Goal: Information Seeking & Learning: Learn about a topic

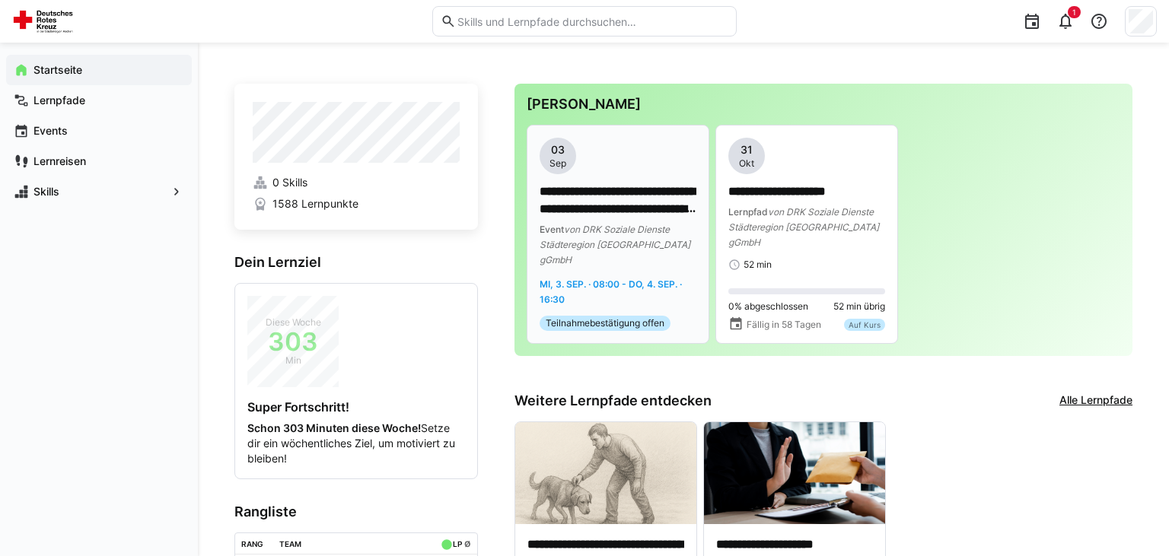
click at [602, 204] on p "**********" at bounding box center [618, 200] width 157 height 35
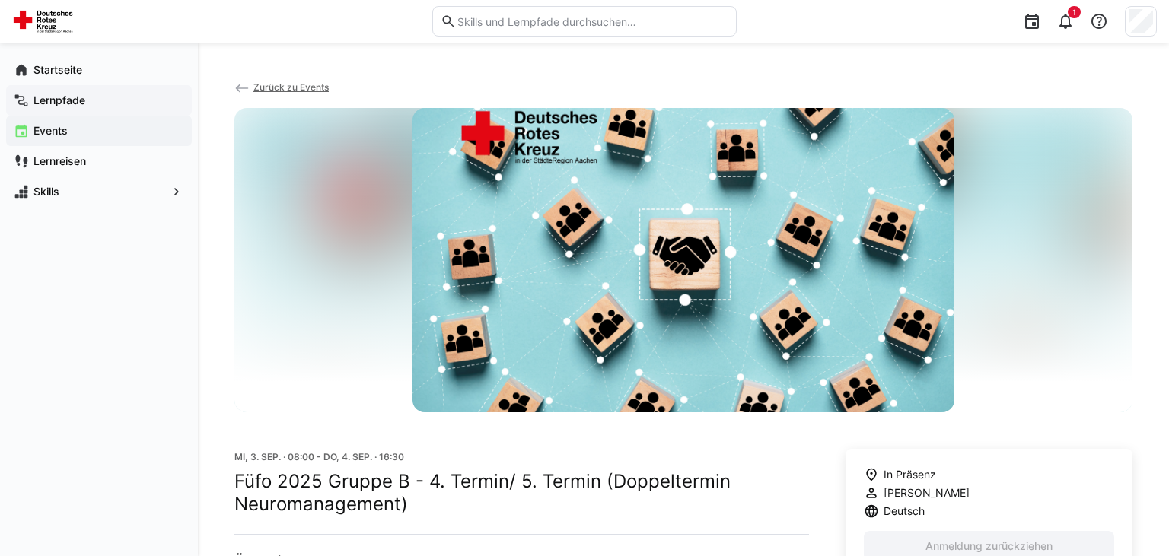
click at [0, 0] on app-navigation-label "Lernpfade" at bounding box center [0, 0] width 0 height 0
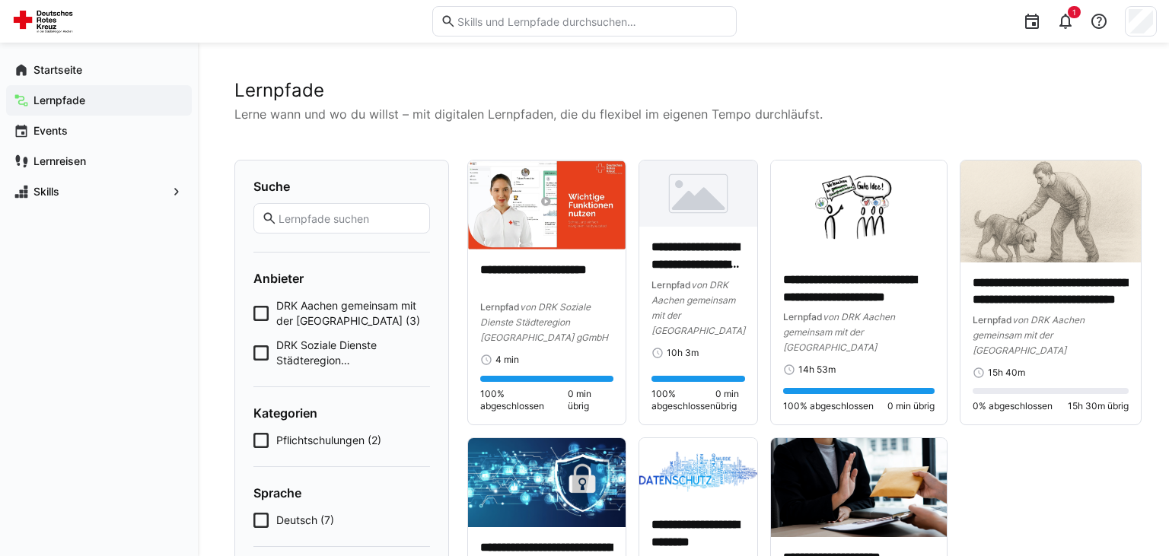
click at [496, 83] on h2 "Lernpfade" at bounding box center [683, 90] width 898 height 23
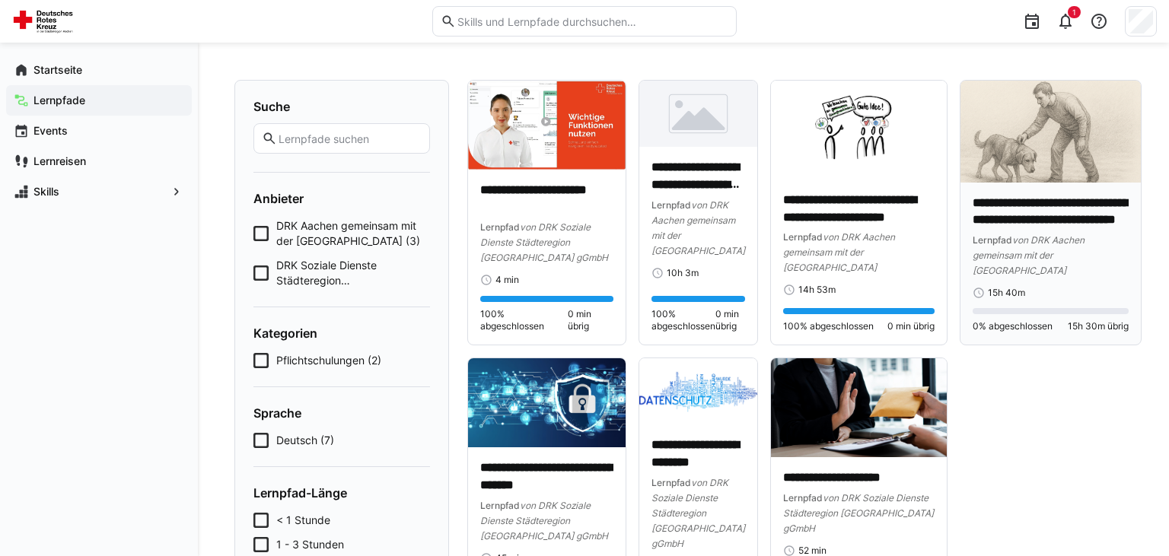
scroll to position [161, 0]
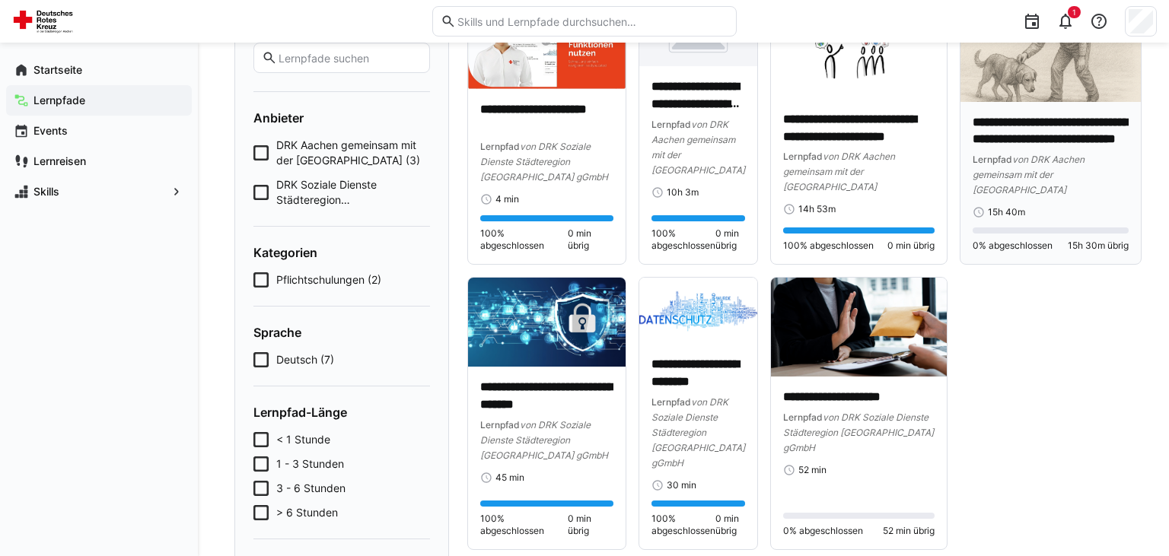
click at [1063, 166] on div "Lernpfad von DRK Aachen gemeinsam mit der [GEOGRAPHIC_DATA]" at bounding box center [1051, 174] width 156 height 46
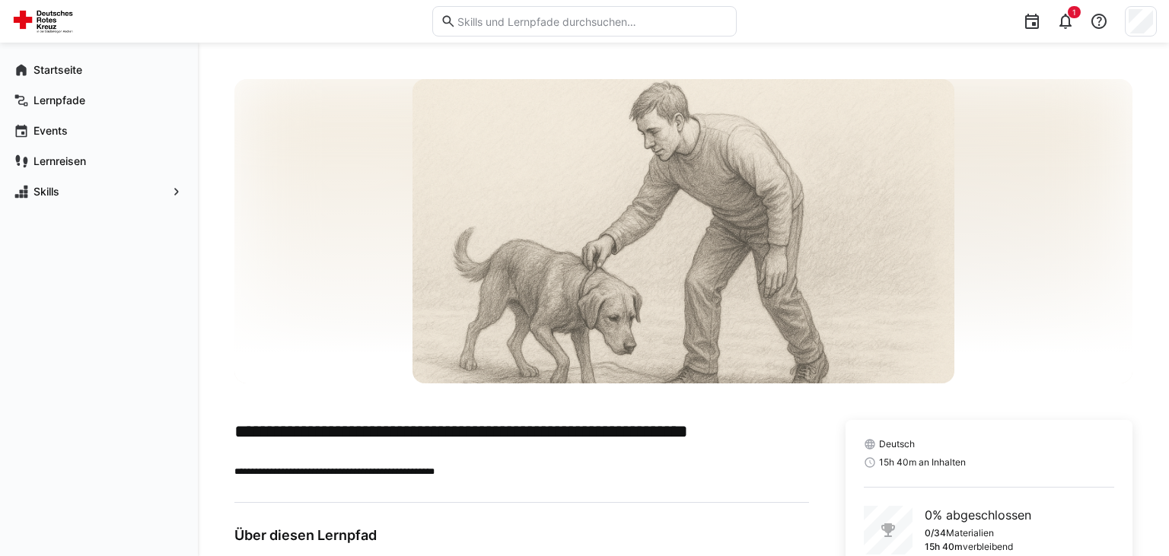
scroll to position [107, 0]
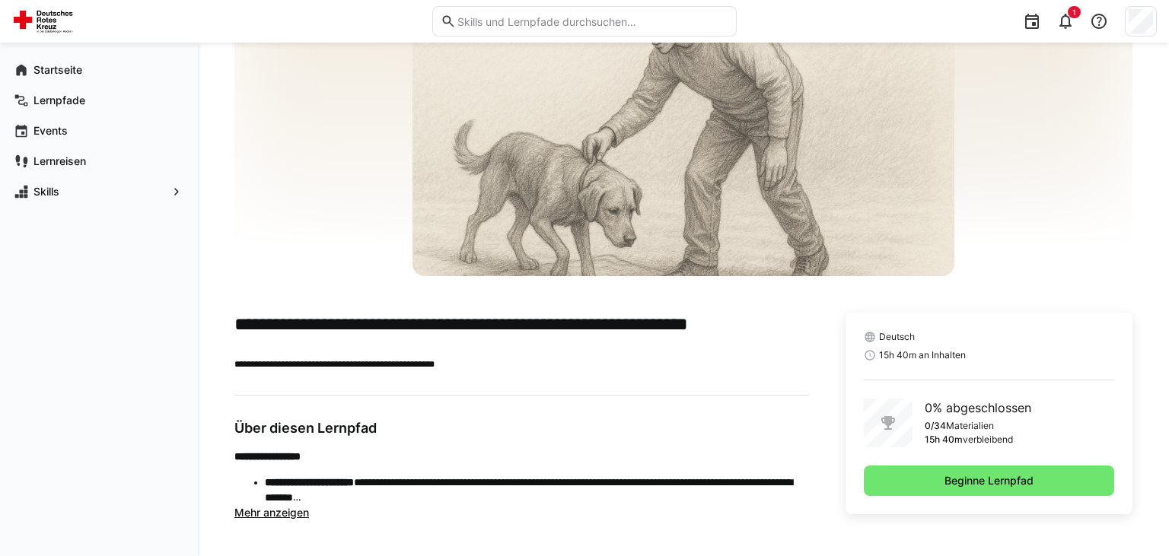
click at [285, 512] on span "Mehr anzeigen" at bounding box center [271, 512] width 75 height 13
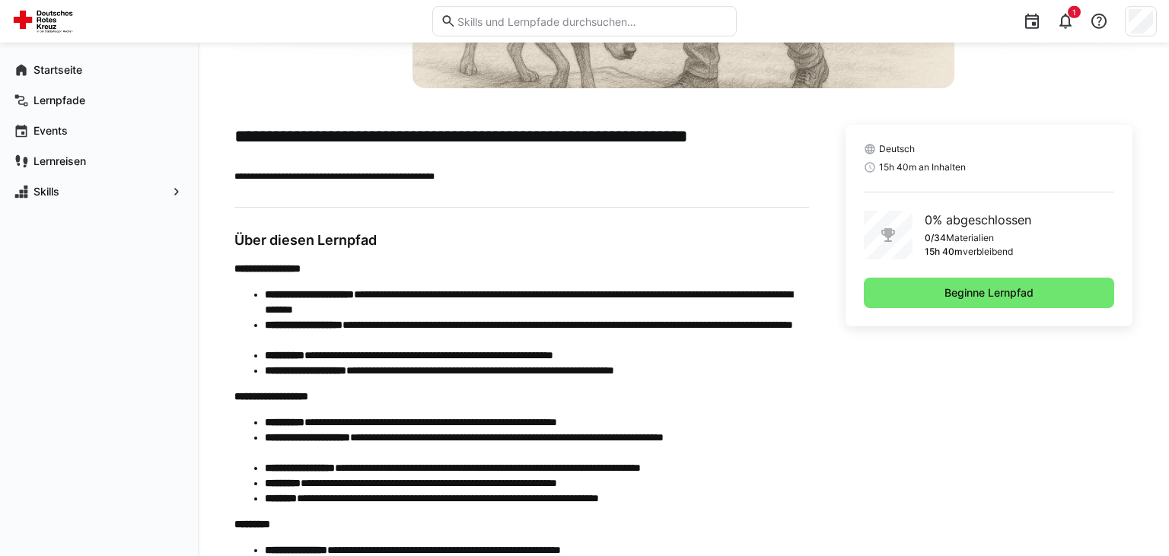
scroll to position [110, 0]
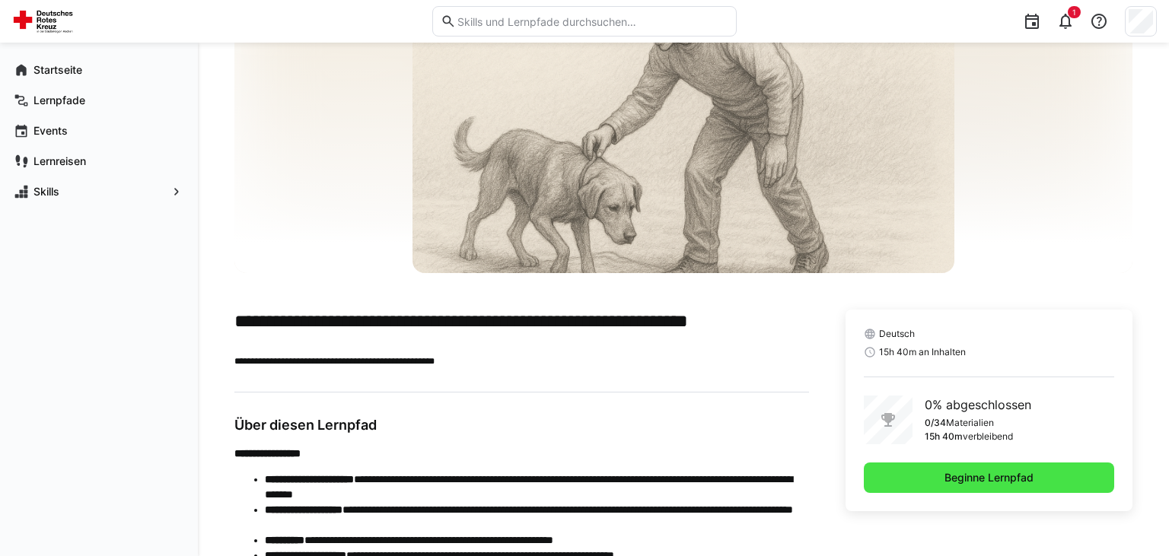
click at [1012, 482] on span "Beginne Lernpfad" at bounding box center [989, 477] width 94 height 15
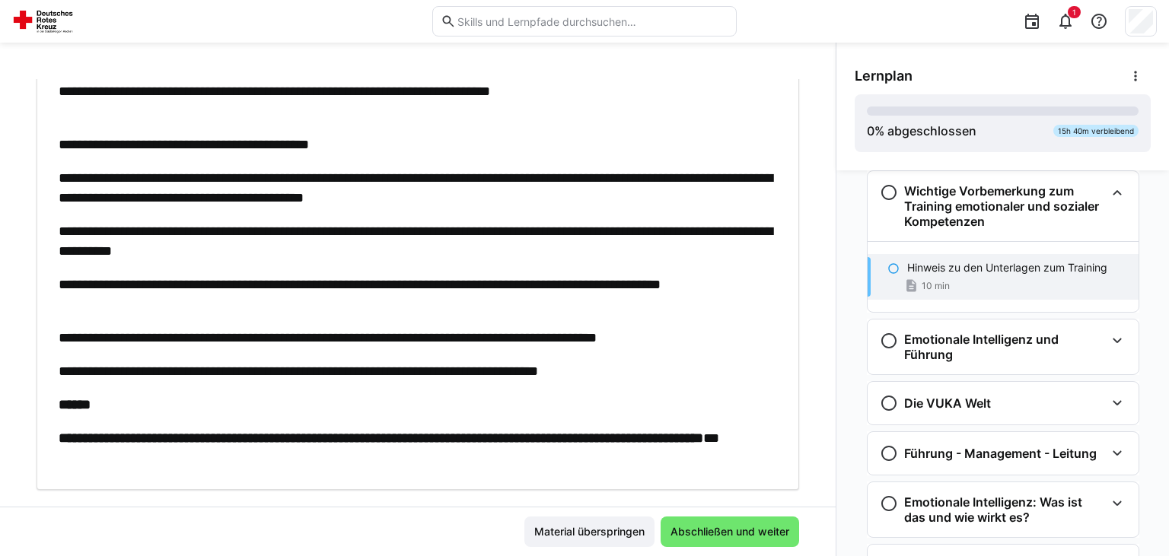
scroll to position [260, 0]
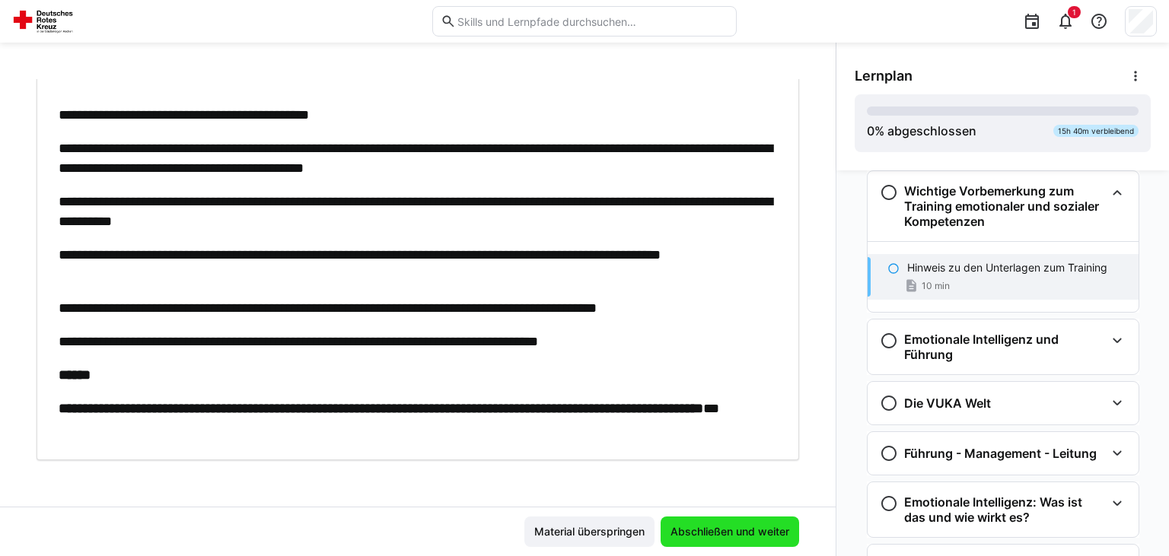
click at [744, 535] on span "Abschließen und weiter" at bounding box center [729, 531] width 123 height 15
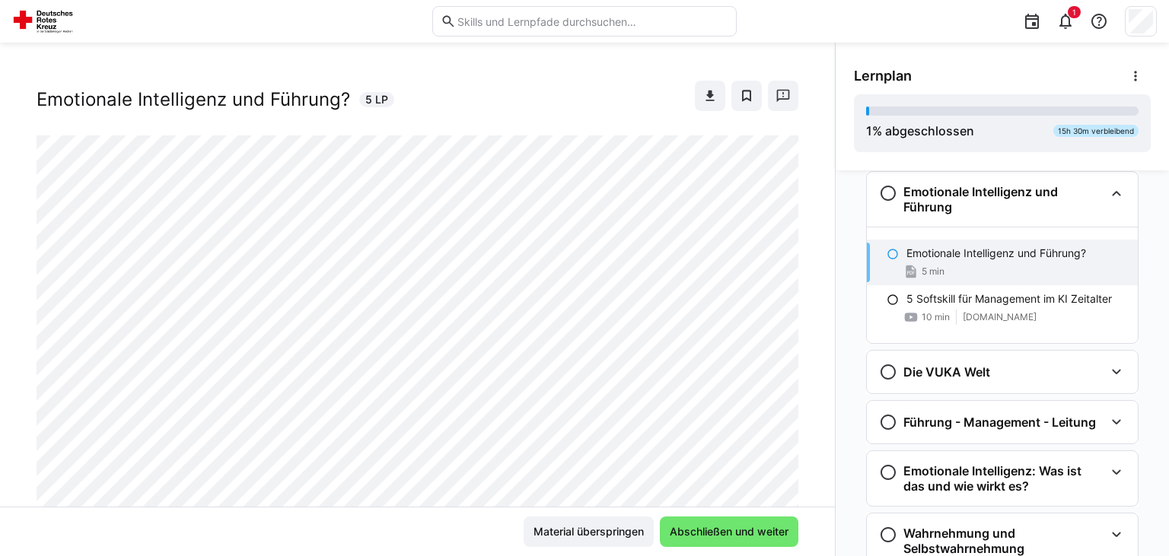
scroll to position [0, 0]
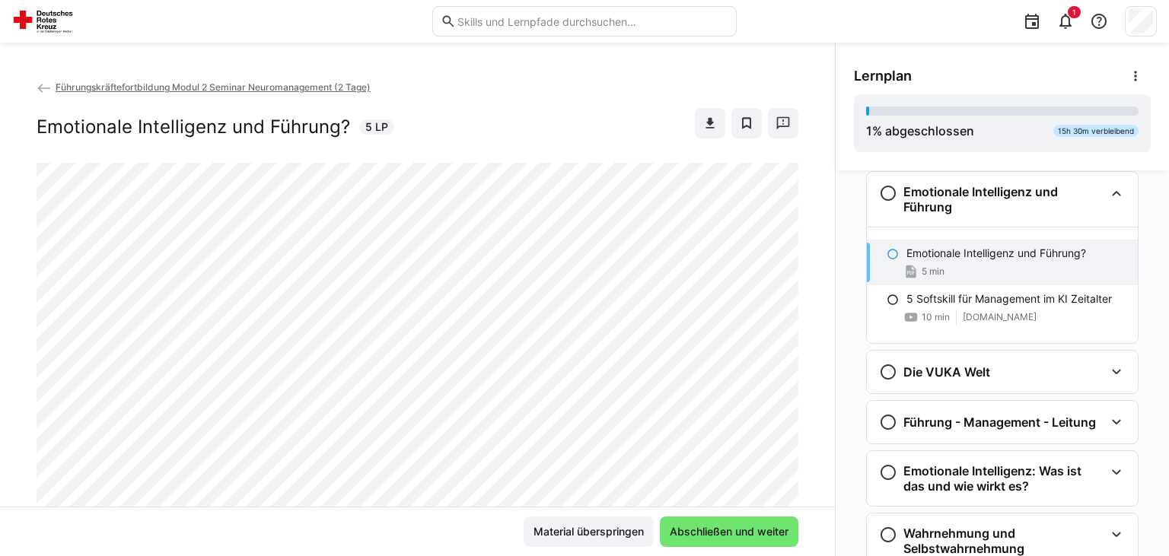
click at [540, 116] on div "Emotionale Intelligenz und Führung? 5 LP" at bounding box center [418, 123] width 762 height 30
click at [556, 105] on div "Führungskräftefortbildung Modul 2 Seminar Neuromanagement (2 Tage) Emotionale I…" at bounding box center [418, 121] width 762 height 84
click at [592, 93] on app-back-navigation "Führungskräftefortbildung Modul 2 Seminar Neuromanagement (2 Tage)" at bounding box center [418, 87] width 762 height 17
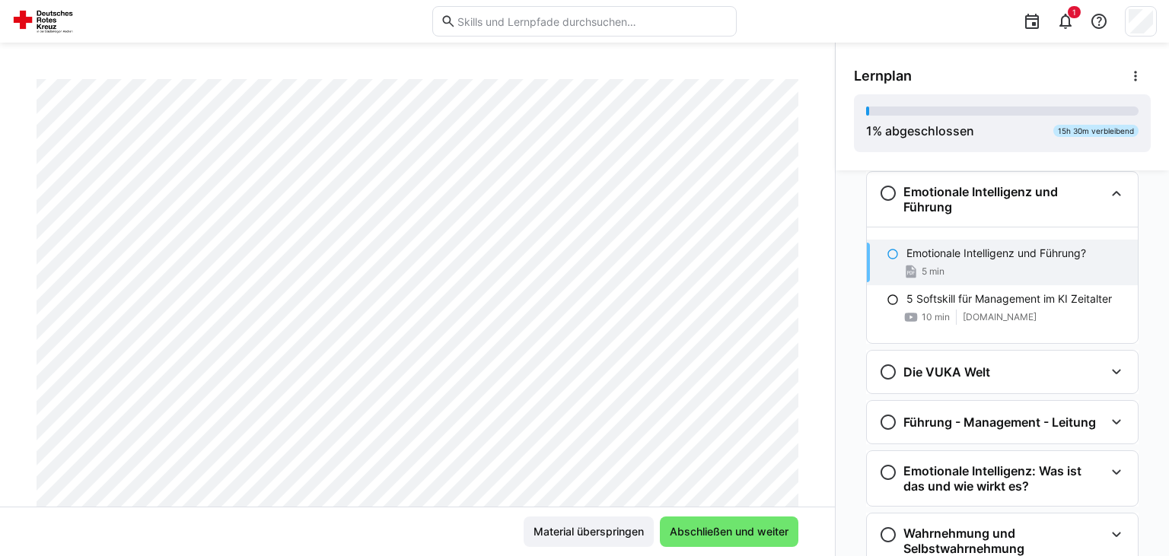
scroll to position [183, 0]
click at [747, 69] on div "Führungskräftefortbildung Modul 2 Seminar Neuromanagement (2 Tage) Emotionale I…" at bounding box center [417, 300] width 835 height 514
click at [741, 531] on span "Abschließen und weiter" at bounding box center [729, 531] width 123 height 15
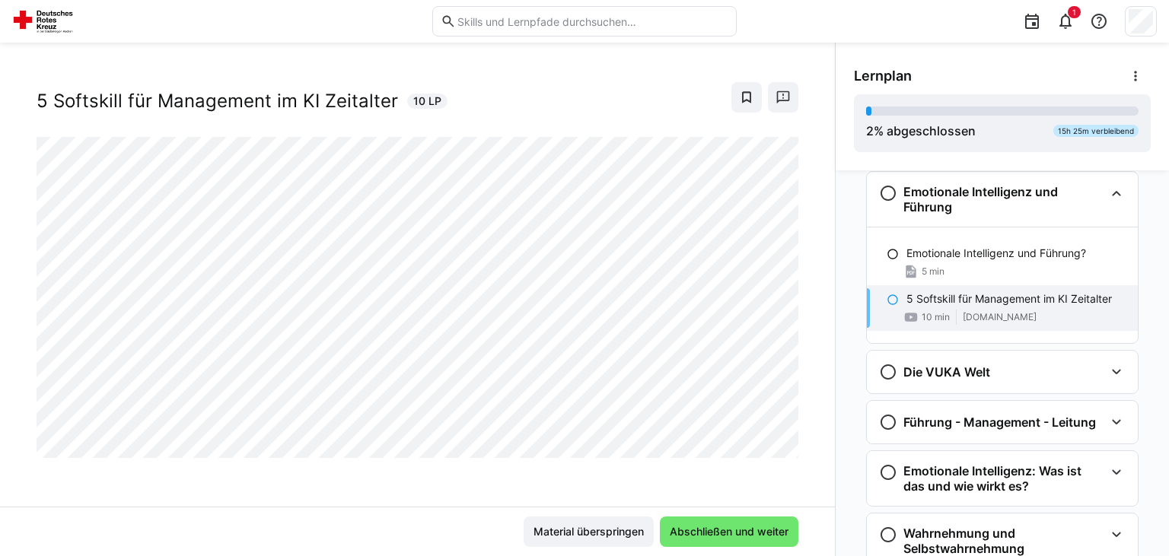
scroll to position [24, 0]
click at [766, 530] on span "Abschließen und weiter" at bounding box center [729, 531] width 123 height 15
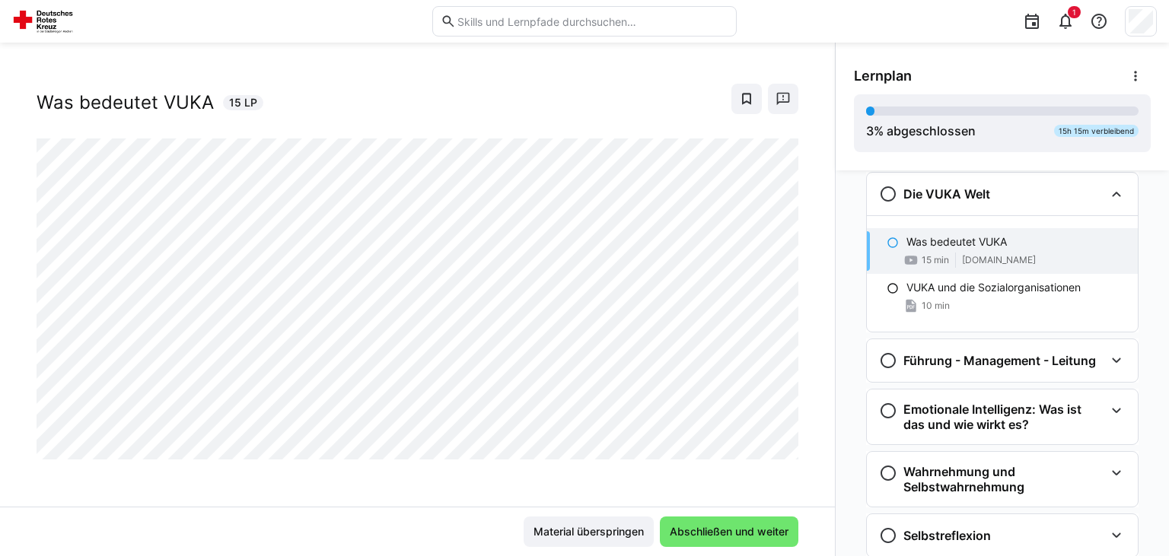
scroll to position [351, 0]
click at [741, 533] on span "Abschließen und weiter" at bounding box center [729, 531] width 123 height 15
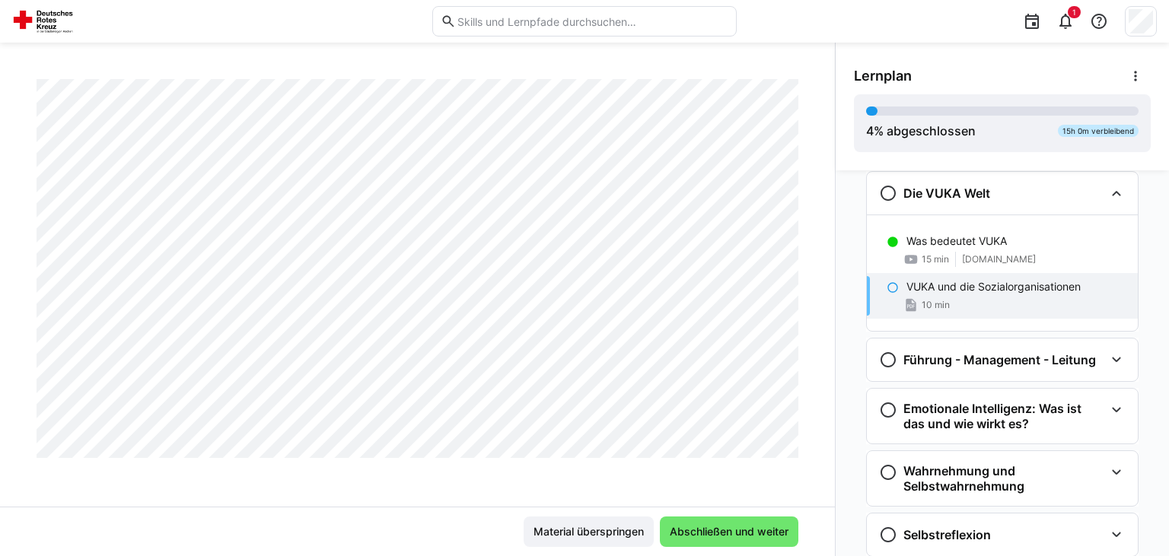
scroll to position [5473, 0]
click at [1073, 23] on eds-icon at bounding box center [1066, 21] width 18 height 18
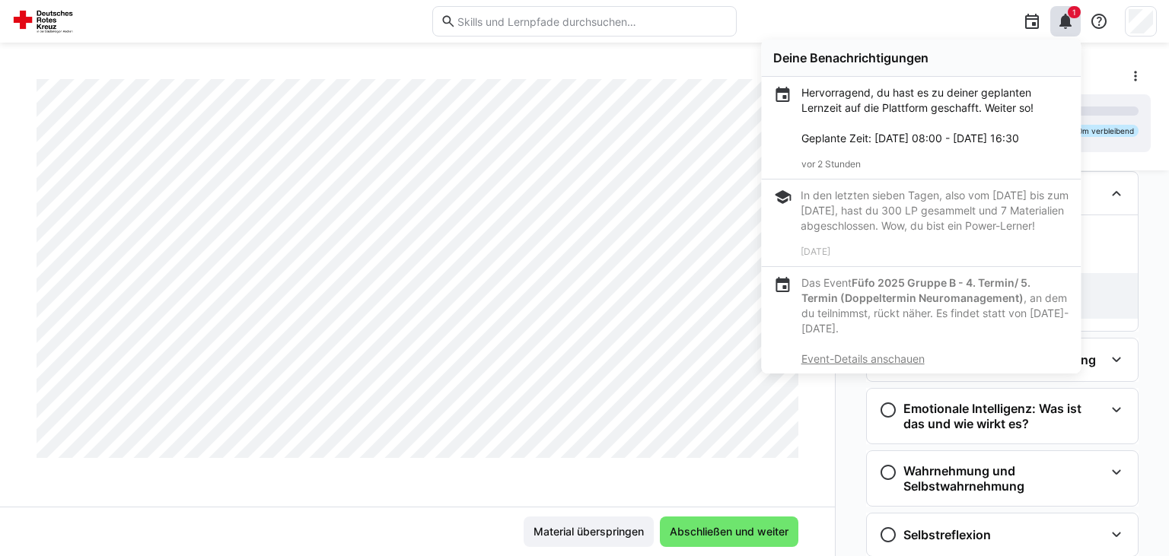
click at [921, 102] on p "Hervorragend, du hast es zu deiner geplanten Lernzeit auf die Plattform geschaf…" at bounding box center [935, 115] width 267 height 61
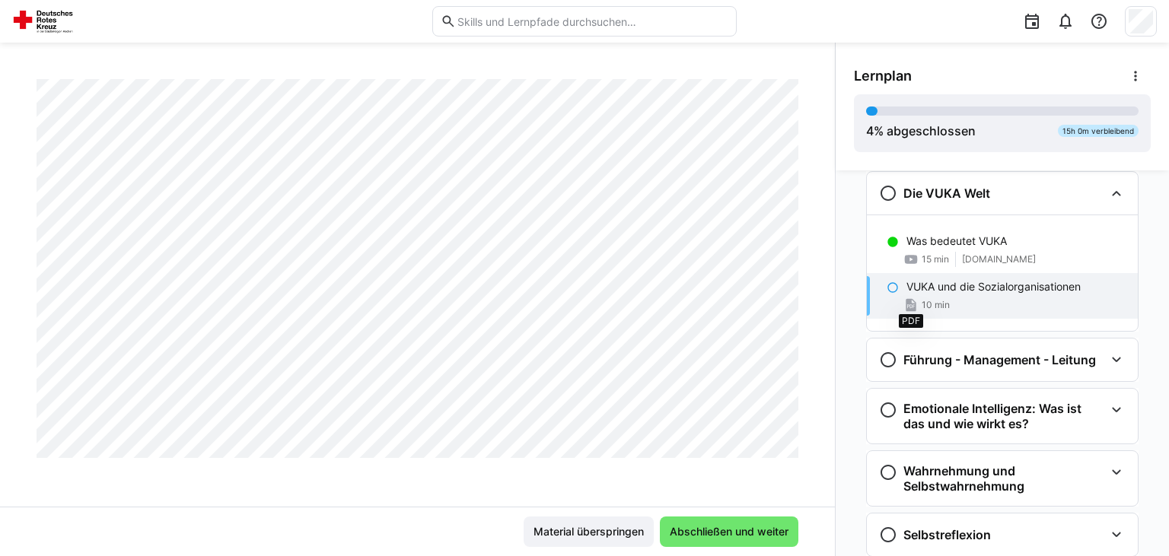
click at [916, 308] on eds-icon at bounding box center [911, 305] width 15 height 15
click at [850, 196] on div "Wichtige Vorbemerkung zum Training emotionaler und sozialer Kompetenzen Hinweis…" at bounding box center [1002, 364] width 333 height 386
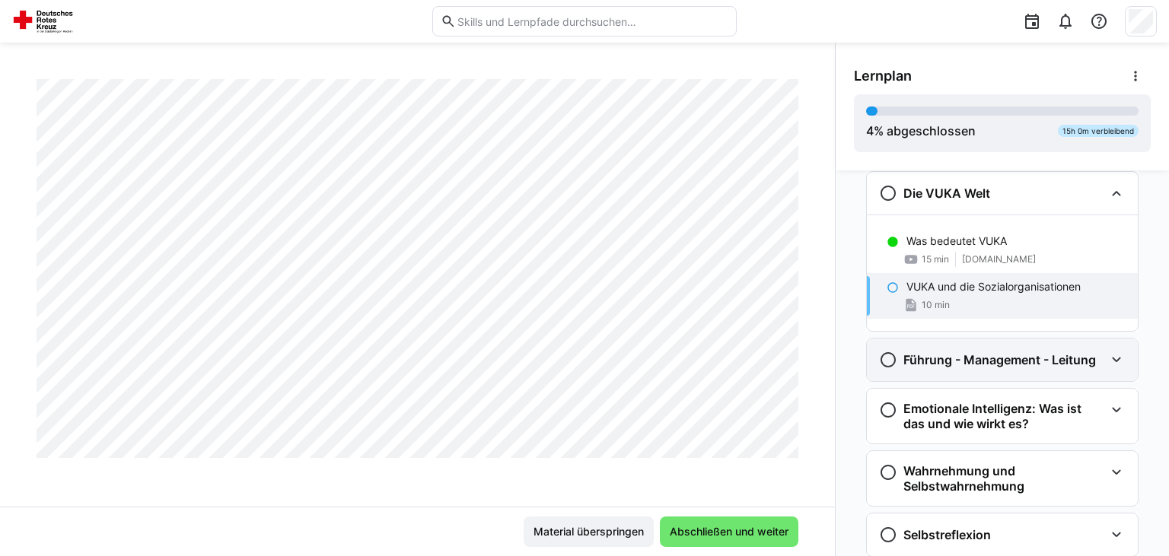
click at [1012, 357] on h3 "Führung - Management - Leitung" at bounding box center [1000, 359] width 193 height 15
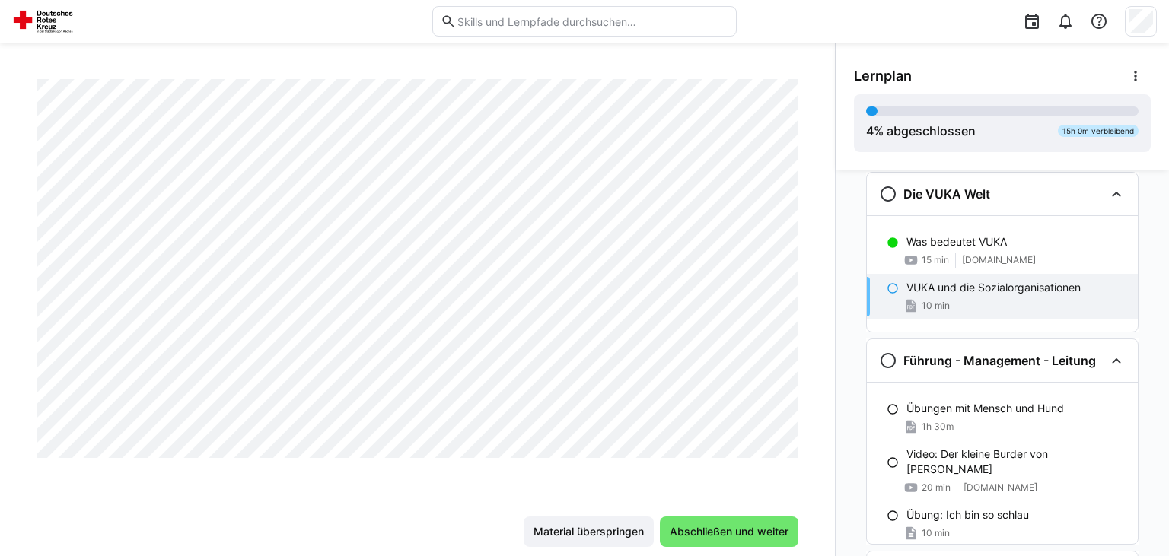
scroll to position [23044, 0]
click at [988, 412] on p "Übungen mit Mensch und Hund" at bounding box center [986, 408] width 158 height 15
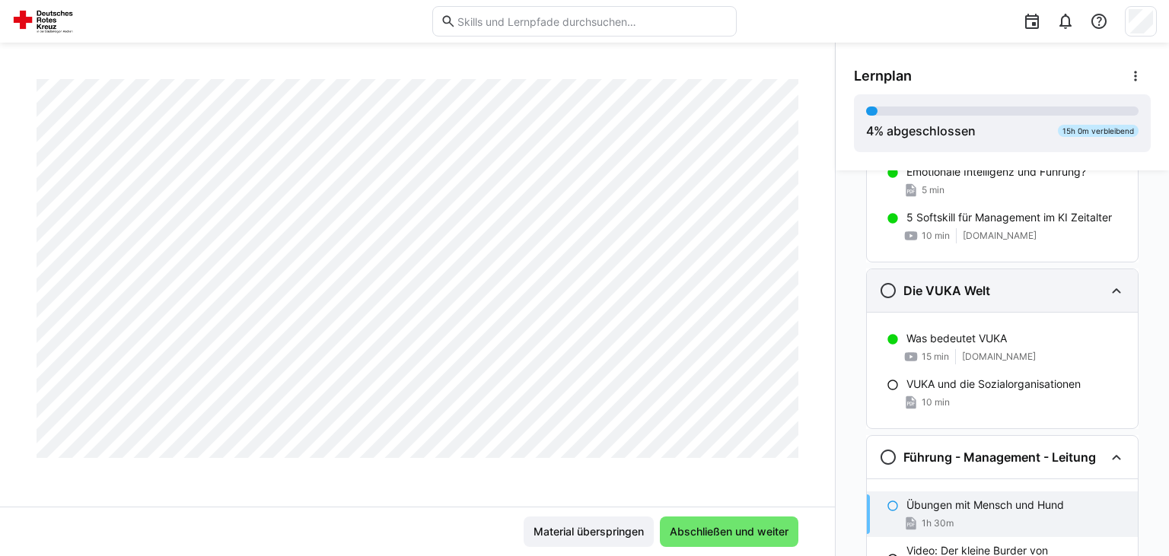
scroll to position [287, 0]
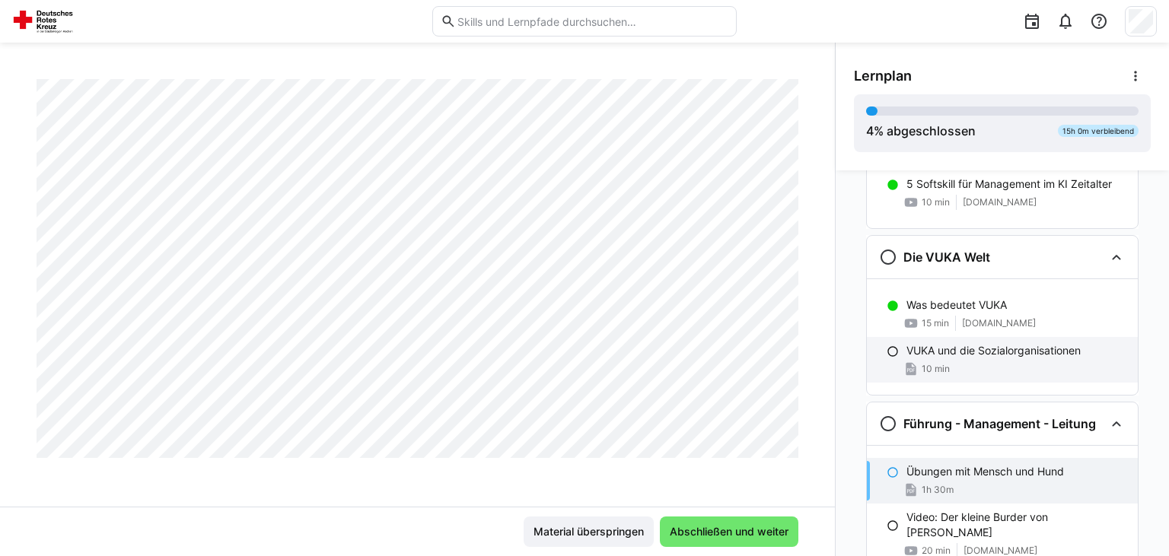
click at [945, 350] on p "VUKA und die Sozialorganisationen" at bounding box center [994, 350] width 174 height 15
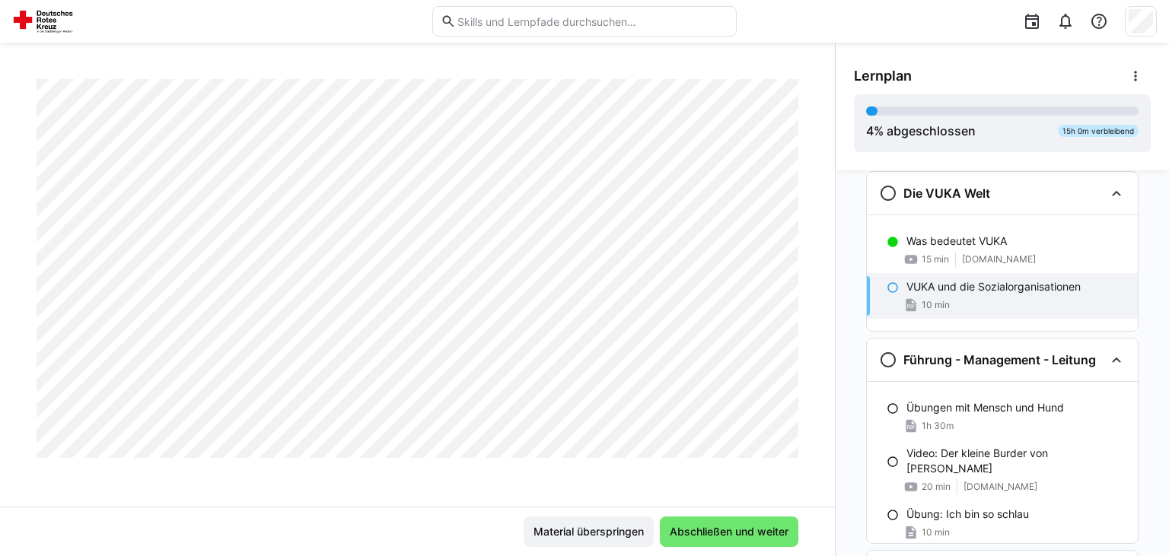
scroll to position [720, 0]
click at [1009, 244] on div "Was bedeutet VUKA" at bounding box center [1016, 241] width 219 height 15
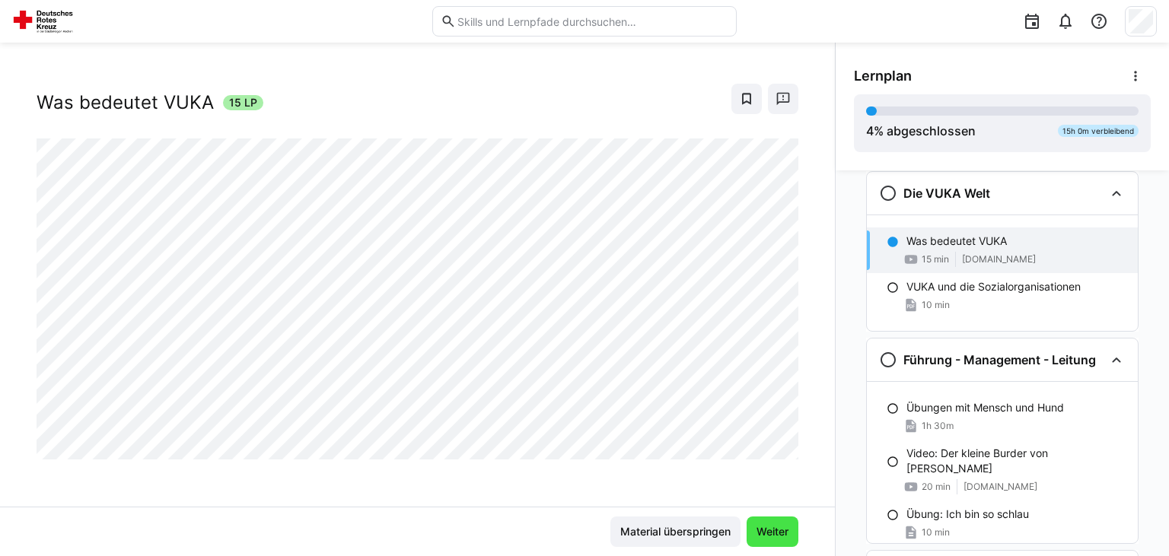
click at [775, 530] on span "Weiter" at bounding box center [772, 531] width 37 height 15
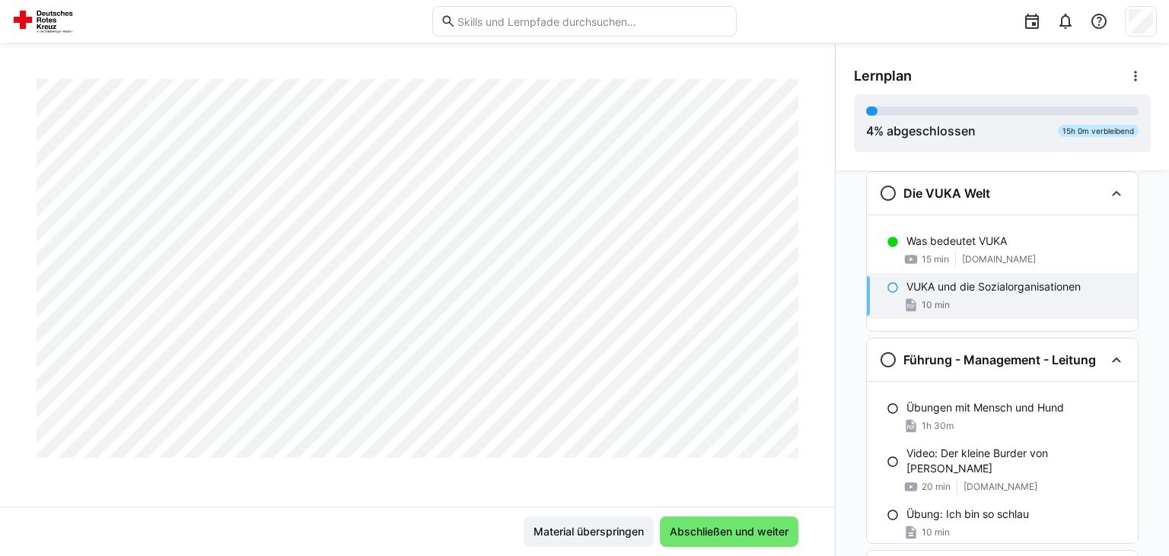
scroll to position [29160, 0]
click at [732, 531] on span "Abschließen und weiter" at bounding box center [729, 531] width 123 height 15
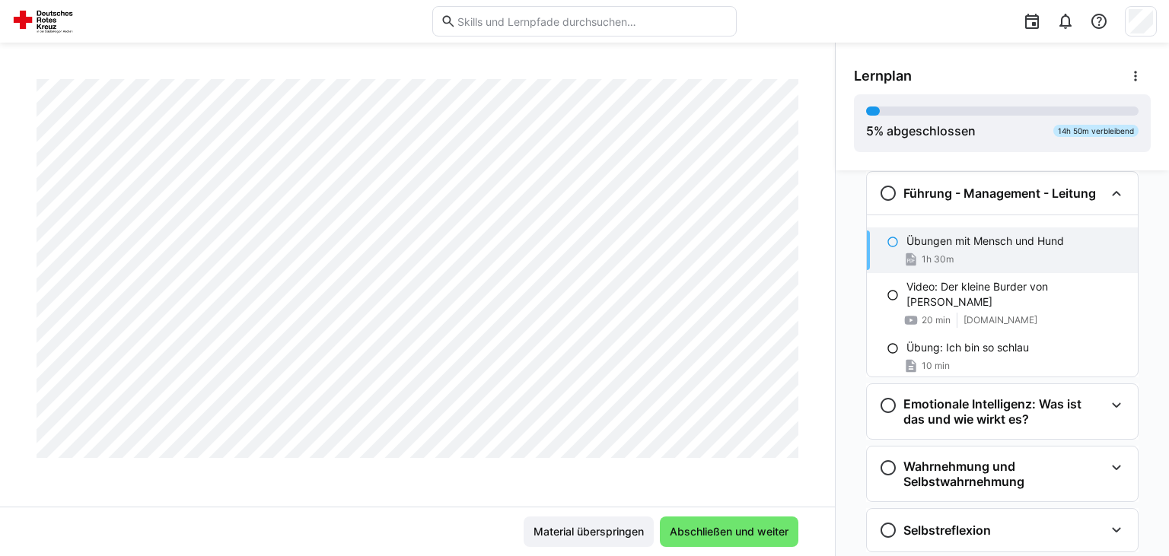
scroll to position [3475, 0]
click at [706, 522] on span "Abschließen und weiter" at bounding box center [729, 532] width 139 height 30
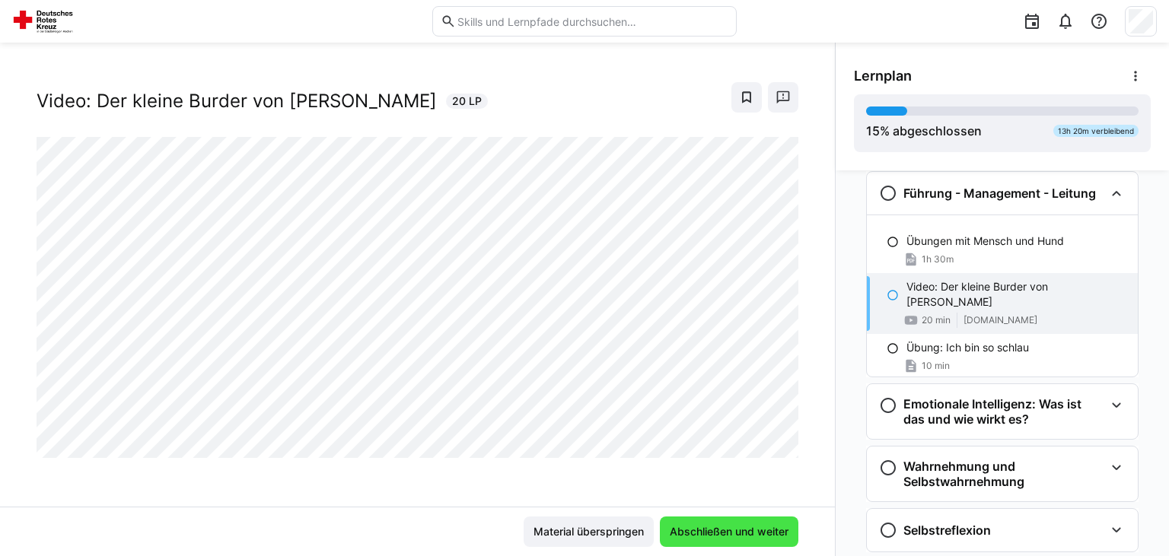
scroll to position [24, 0]
click at [728, 537] on span "Abschließen und weiter" at bounding box center [729, 531] width 123 height 15
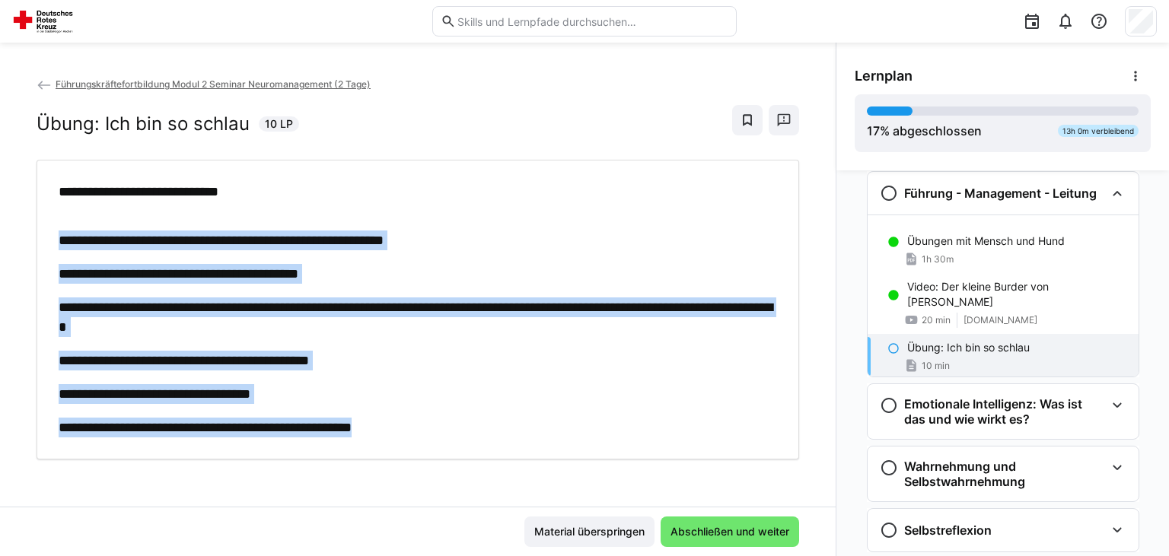
drag, startPoint x: 60, startPoint y: 240, endPoint x: 445, endPoint y: 430, distance: 429.6
click at [445, 430] on div "**********" at bounding box center [418, 310] width 719 height 256
copy div "**********"
click at [696, 532] on span "Abschließen und weiter" at bounding box center [729, 531] width 123 height 15
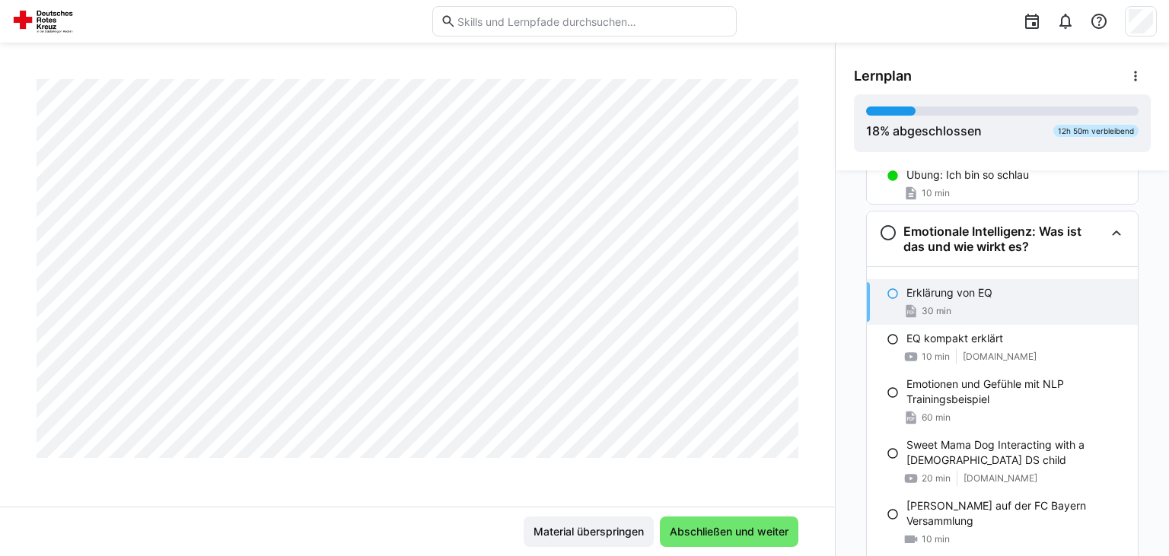
scroll to position [1838, 0]
click at [741, 540] on span "Abschließen und weiter" at bounding box center [729, 532] width 139 height 30
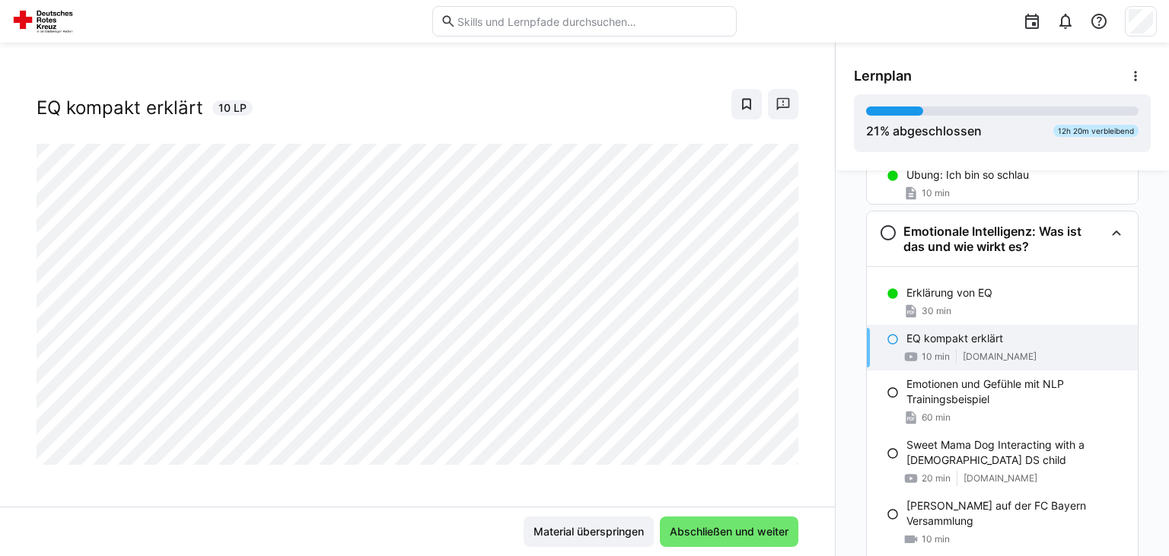
scroll to position [24, 0]
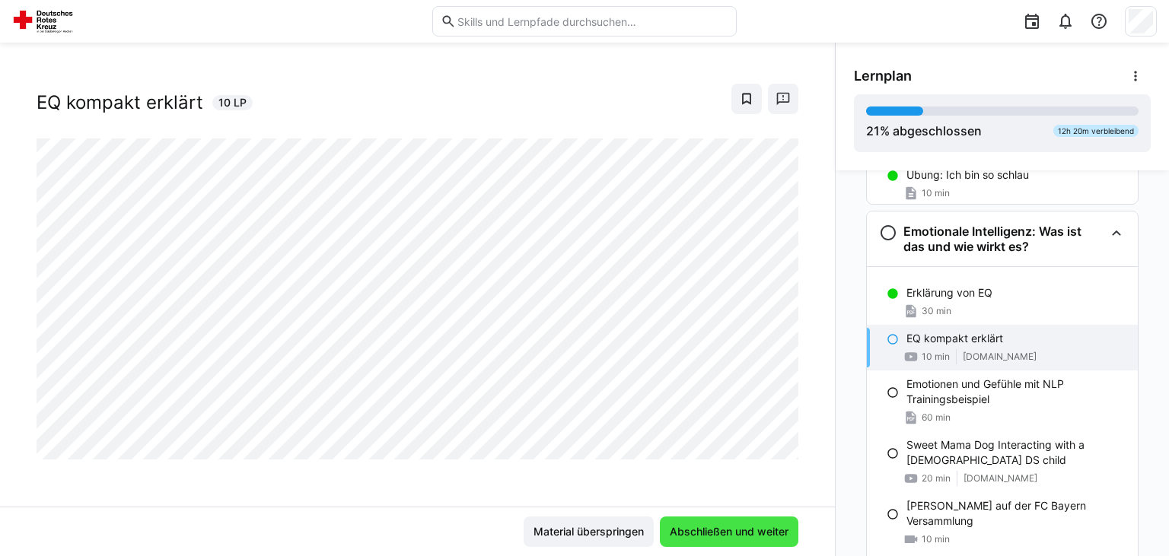
click at [731, 531] on span "Abschließen und weiter" at bounding box center [729, 531] width 123 height 15
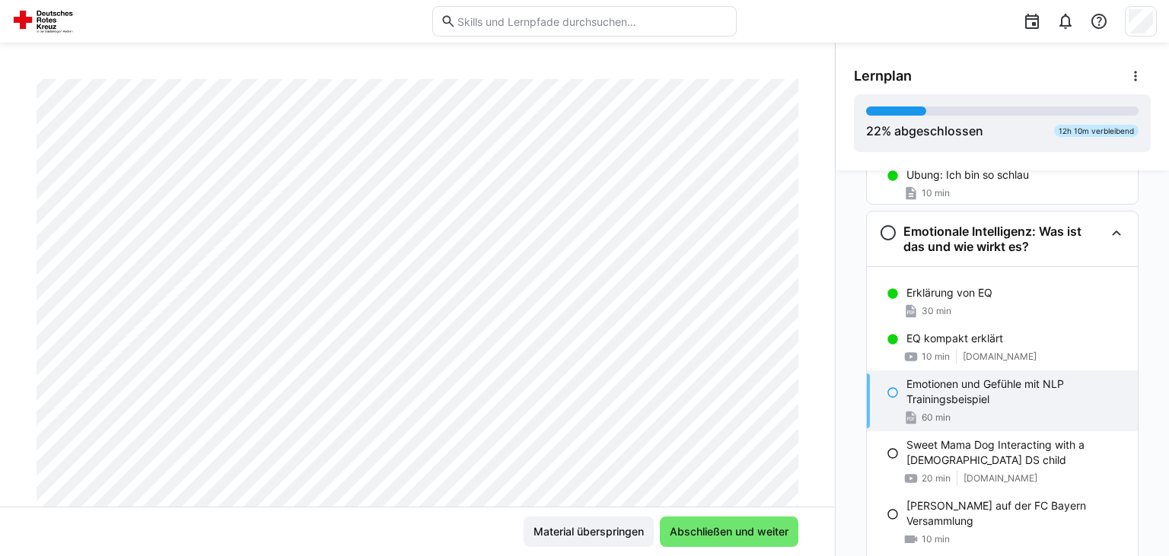
scroll to position [101, 0]
click at [854, 440] on div "Wichtige Vorbemerkung zum Training emotionaler und sozialer Kompetenzen Hinweis…" at bounding box center [1002, 364] width 333 height 386
